Goal: Check status: Check status

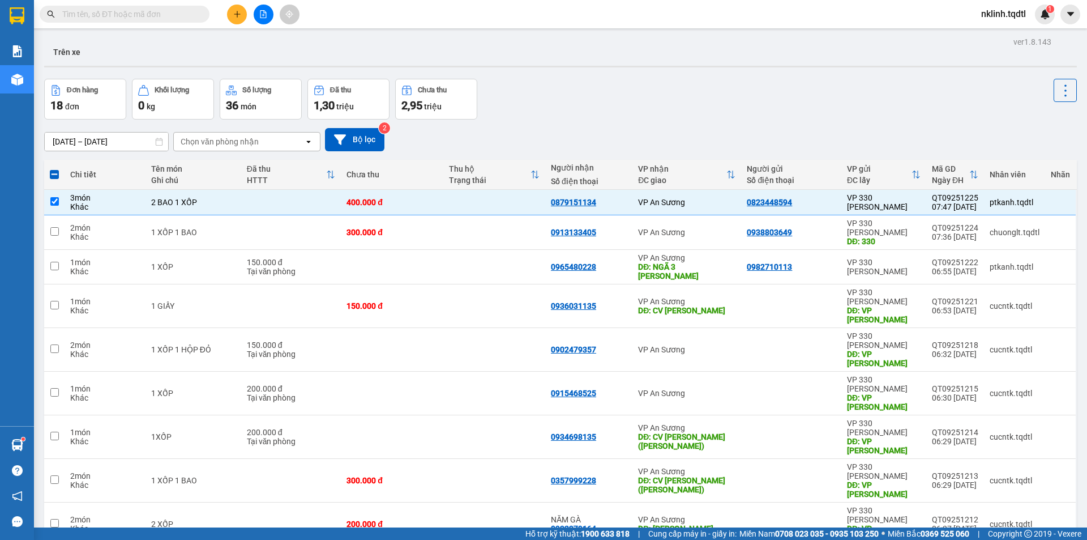
scroll to position [52, 0]
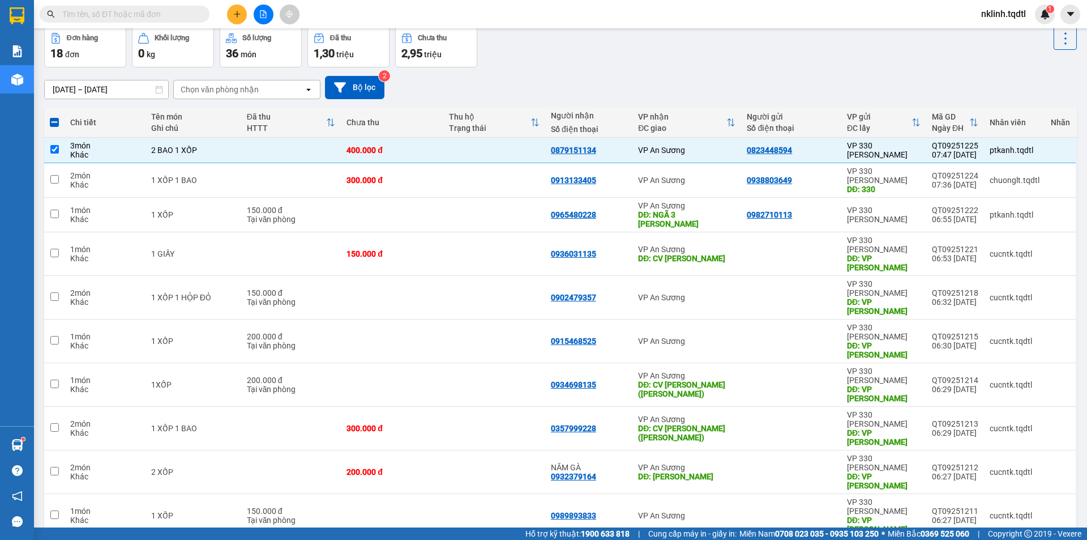
click at [142, 20] on input "text" at bounding box center [129, 14] width 134 height 12
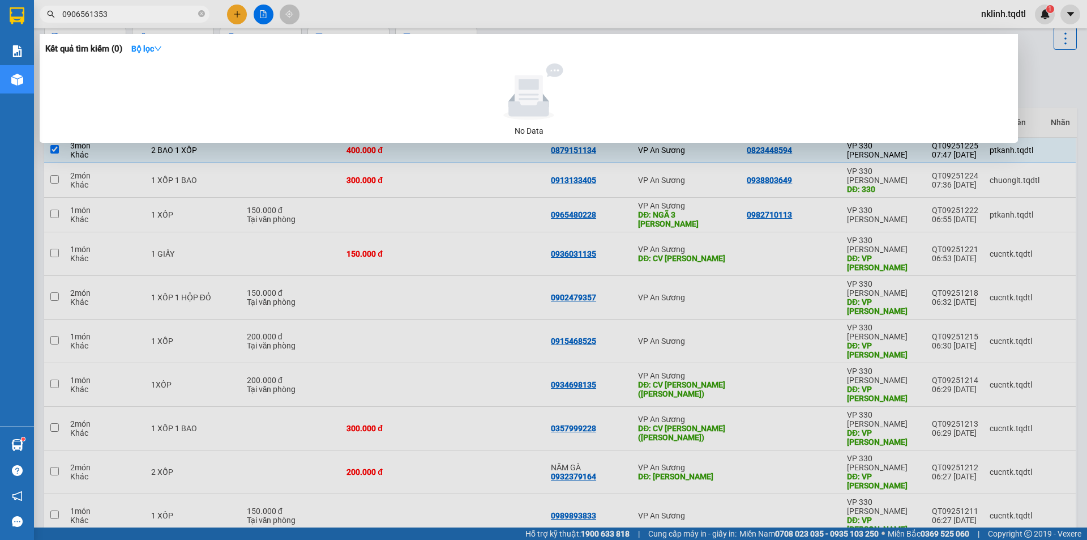
type input "0906561353"
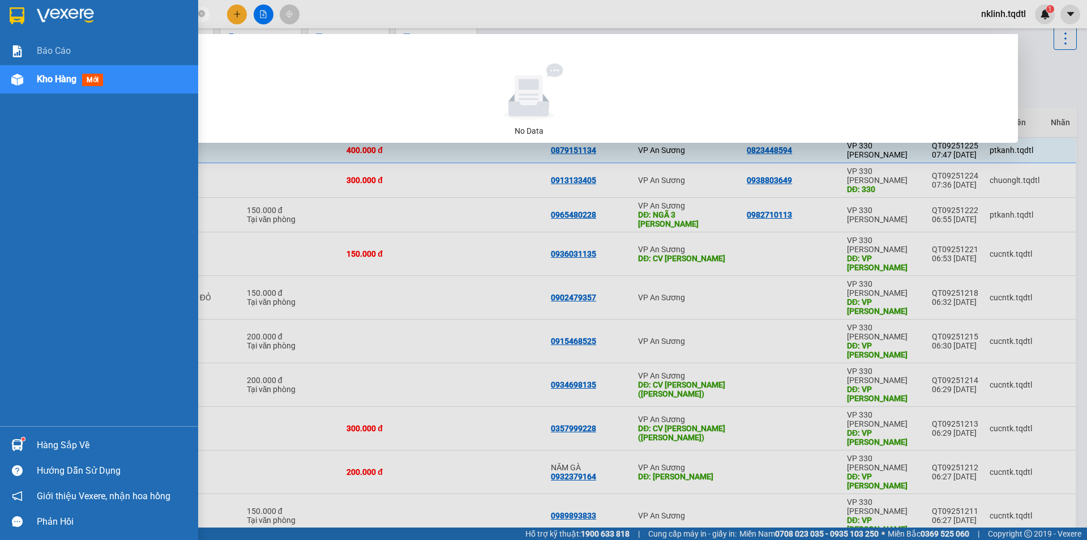
click at [133, 10] on div at bounding box center [113, 15] width 153 height 17
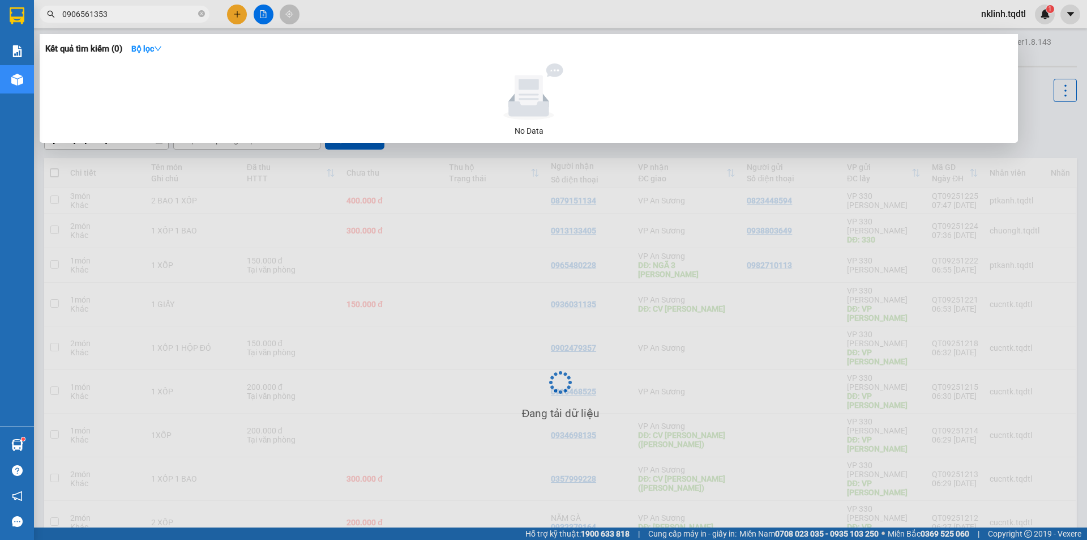
click at [184, 12] on input "0906561353" at bounding box center [129, 14] width 134 height 12
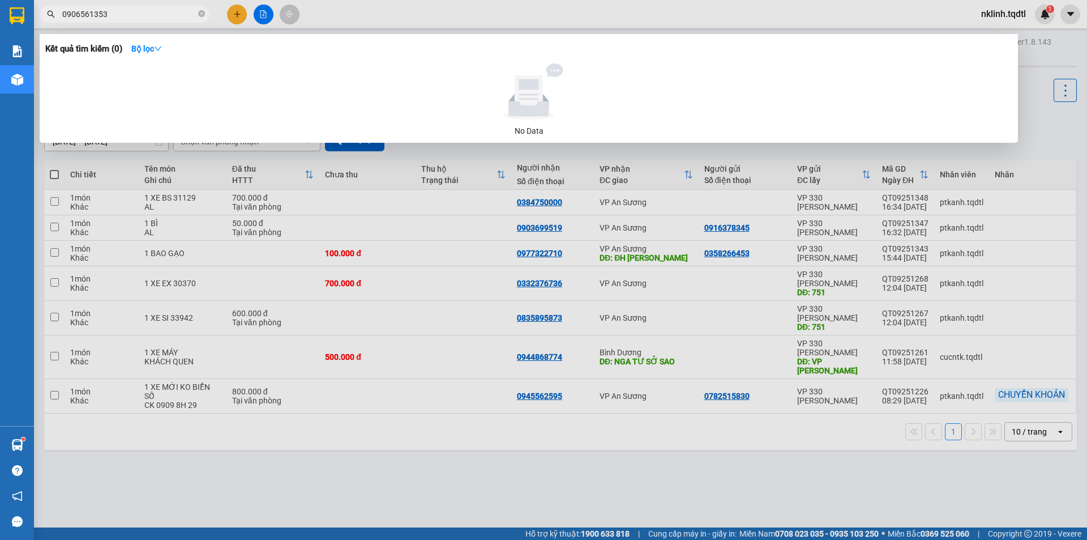
click at [184, 12] on input "0906561353" at bounding box center [129, 14] width 134 height 12
click at [70, 14] on input "0906561353" at bounding box center [129, 14] width 134 height 12
drag, startPoint x: 80, startPoint y: 15, endPoint x: 91, endPoint y: 15, distance: 10.8
click at [82, 15] on input "0906561353" at bounding box center [129, 14] width 134 height 12
click at [89, 14] on input "0906561353" at bounding box center [129, 14] width 134 height 12
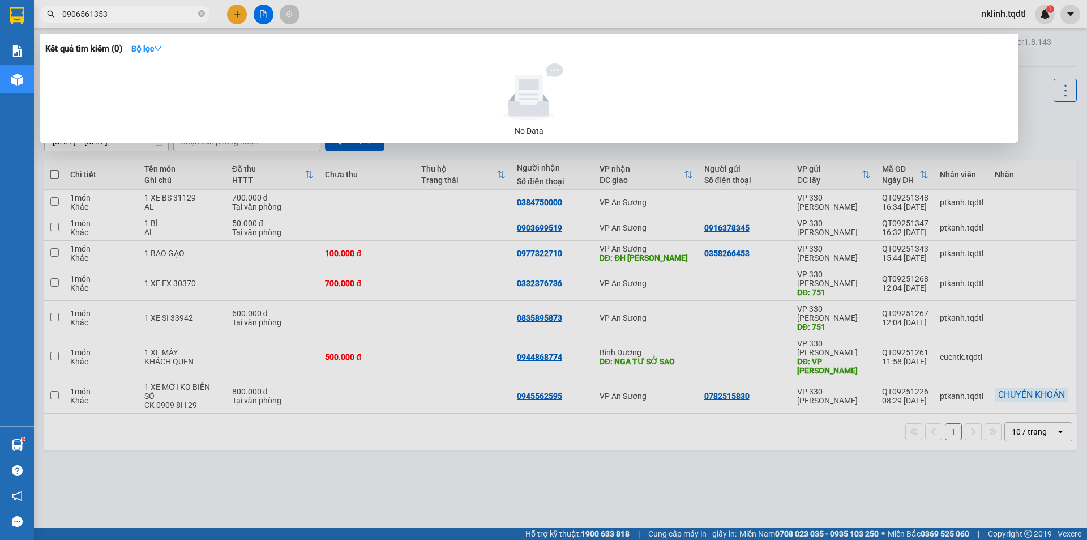
click at [116, 13] on input "0906561353" at bounding box center [129, 14] width 134 height 12
click at [457, 392] on div at bounding box center [543, 270] width 1087 height 540
click at [134, 14] on input "0906561353" at bounding box center [129, 14] width 134 height 12
